Goal: Information Seeking & Learning: Learn about a topic

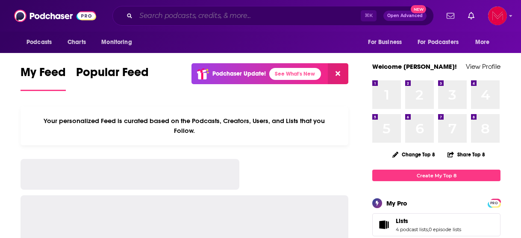
click at [187, 12] on input "Search podcasts, credits, & more..." at bounding box center [248, 16] width 225 height 14
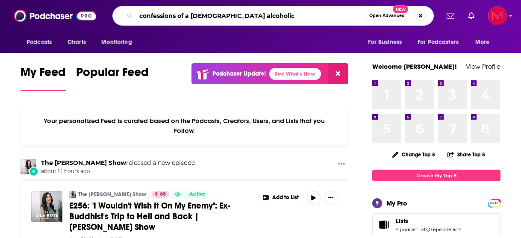
type input "confessions of a [DEMOGRAPHIC_DATA] alcoholic"
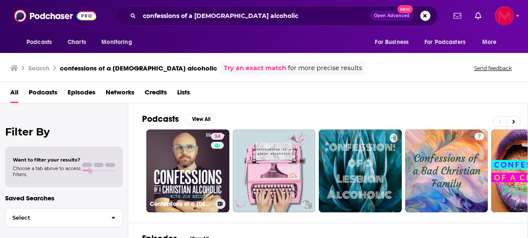
click at [183, 147] on link "34 Confessions of a [DEMOGRAPHIC_DATA] Alcoholic with [PERSON_NAME]" at bounding box center [187, 171] width 83 height 83
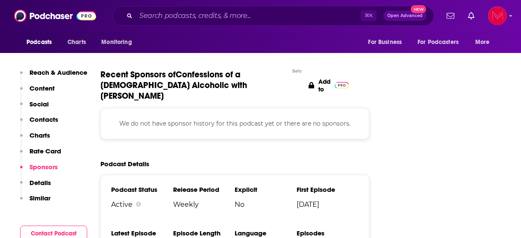
scroll to position [979, 0]
